Goal: Task Accomplishment & Management: Manage account settings

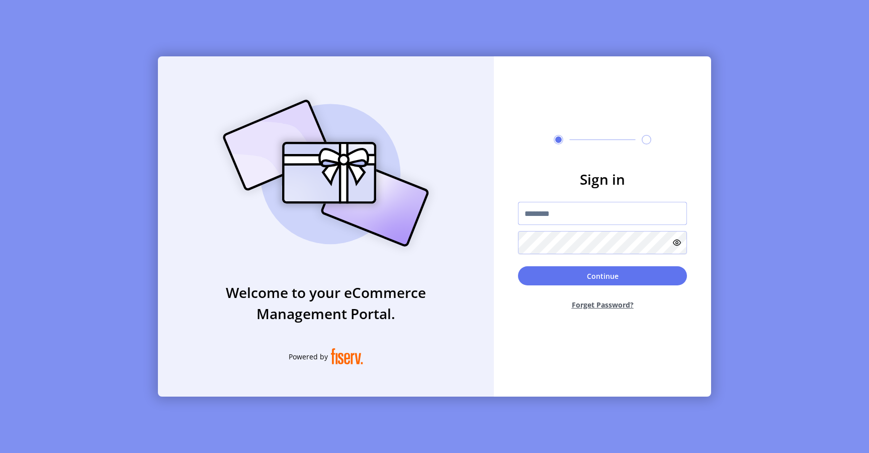
click at [589, 202] on input "text" at bounding box center [602, 213] width 169 height 23
type input "**********"
click at [545, 273] on button "Continue" at bounding box center [602, 275] width 169 height 19
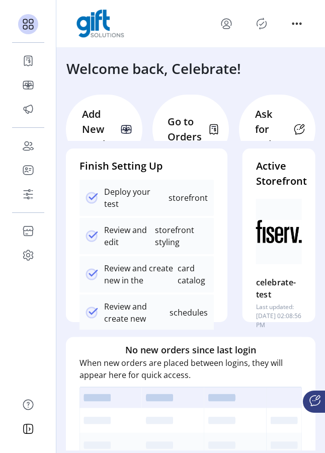
click at [259, 26] on icon "Publisher Panel" at bounding box center [261, 24] width 16 height 16
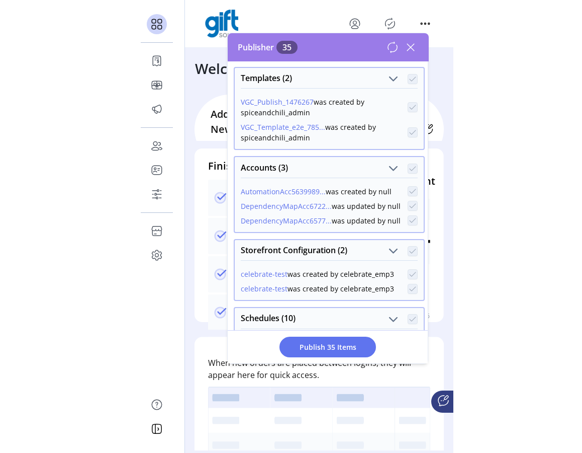
scroll to position [130, 0]
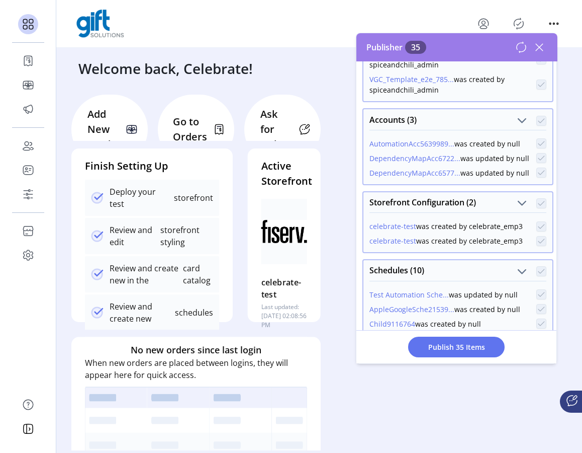
click at [544, 49] on icon at bounding box center [540, 47] width 16 height 16
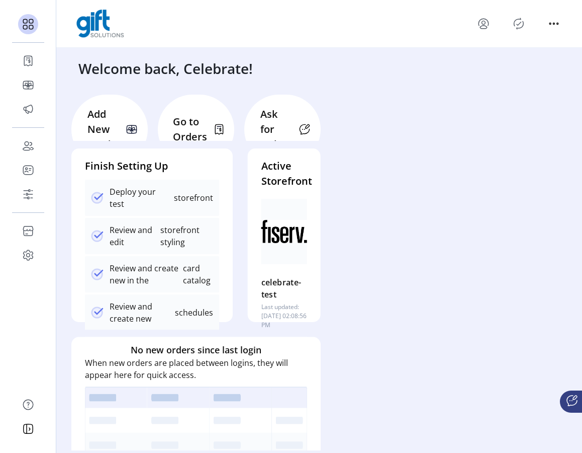
click at [522, 27] on icon "Publisher Panel" at bounding box center [519, 23] width 10 height 11
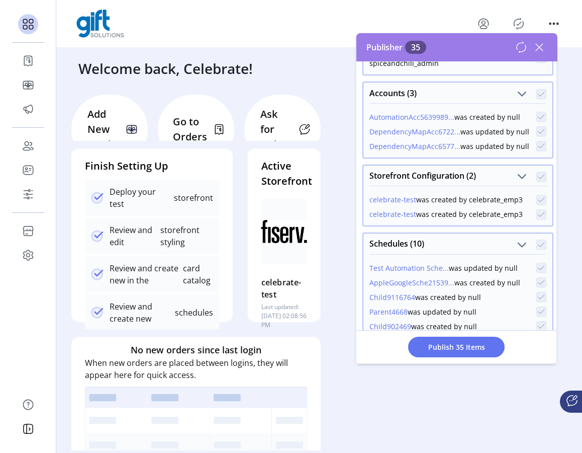
scroll to position [158, 0]
click at [392, 200] on button "celebrate-test" at bounding box center [393, 198] width 47 height 11
click at [398, 310] on button "Parent4668" at bounding box center [389, 310] width 38 height 11
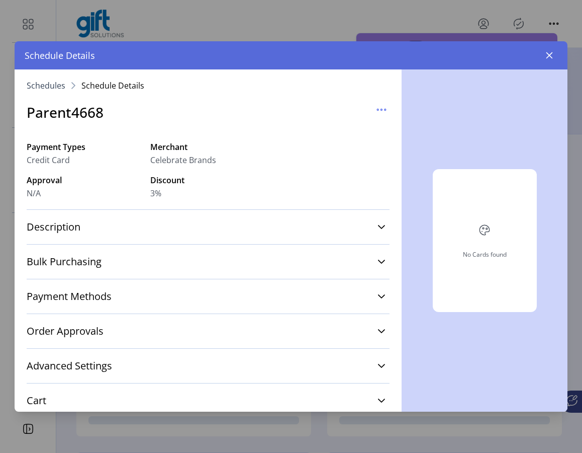
click at [553, 54] on icon "button" at bounding box center [550, 55] width 8 height 8
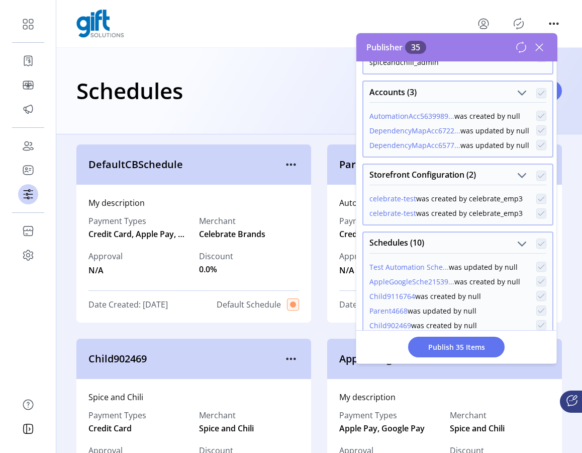
click at [399, 200] on button "celebrate-test" at bounding box center [393, 198] width 47 height 11
